Goal: Navigation & Orientation: Find specific page/section

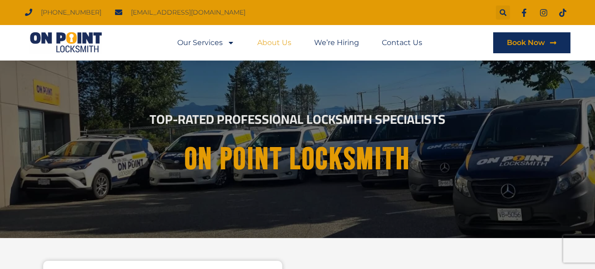
click at [280, 41] on link "About Us" at bounding box center [274, 42] width 34 height 21
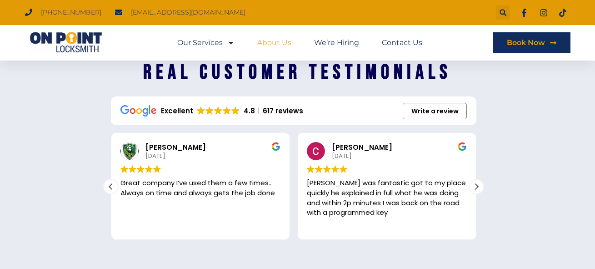
scroll to position [1318, 0]
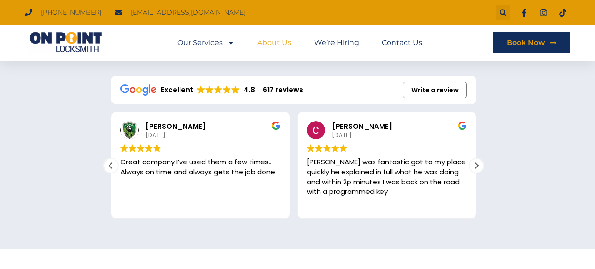
click at [493, 190] on div "I am thoroughly impressed with this company, particularly for its customer serv…" at bounding box center [573, 175] width 160 height 40
click at [477, 165] on div "Next review" at bounding box center [477, 166] width 14 height 14
click at [475, 166] on div "Next review" at bounding box center [477, 166] width 14 height 14
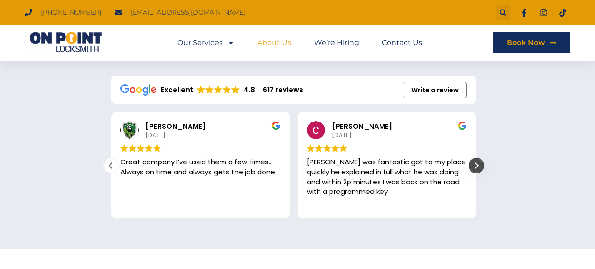
click at [474, 166] on div "Next review" at bounding box center [477, 166] width 14 height 14
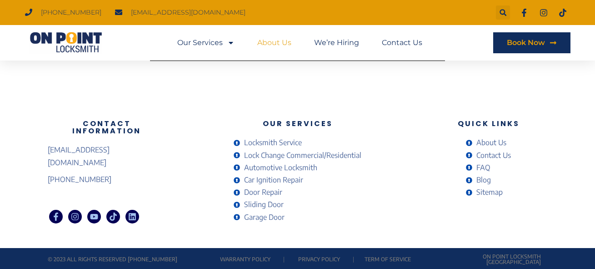
scroll to position [1725, 0]
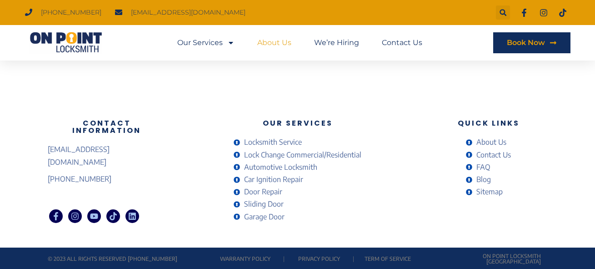
click at [255, 192] on span "Door Repair" at bounding box center [262, 191] width 40 height 12
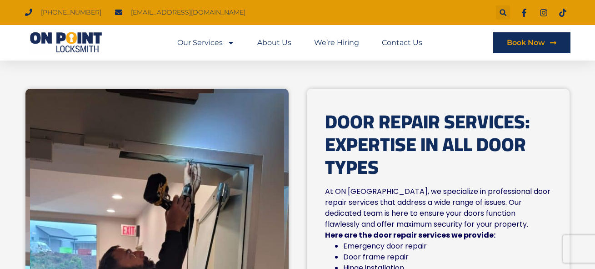
scroll to position [136, 0]
